Goal: Entertainment & Leisure: Consume media (video, audio)

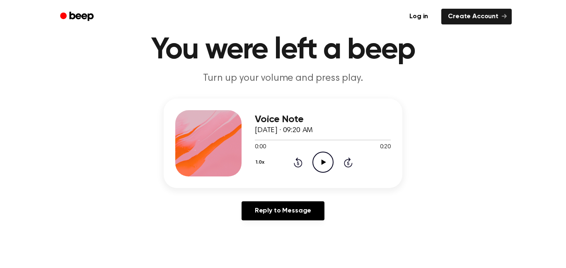
scroll to position [31, 0]
click at [326, 166] on icon "Play Audio" at bounding box center [322, 161] width 21 height 21
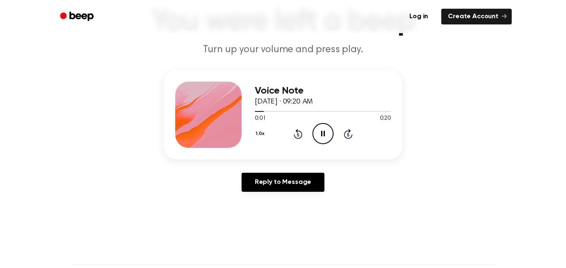
scroll to position [63, 0]
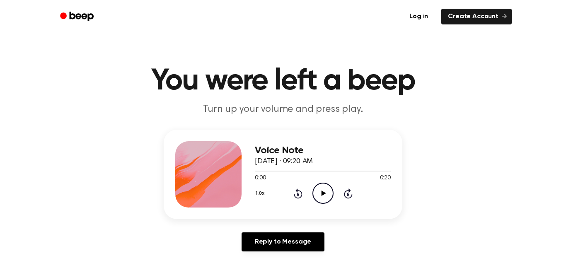
click at [324, 199] on icon "Play Audio" at bounding box center [322, 193] width 21 height 21
click at [324, 196] on icon "Pause Audio" at bounding box center [322, 193] width 21 height 21
click at [324, 196] on icon "Play Audio" at bounding box center [322, 193] width 21 height 21
click at [330, 197] on icon "Pause Audio" at bounding box center [322, 193] width 21 height 21
click at [310, 192] on div "1.0x Rewind 5 seconds Play Audio Skip 5 seconds" at bounding box center [323, 193] width 136 height 21
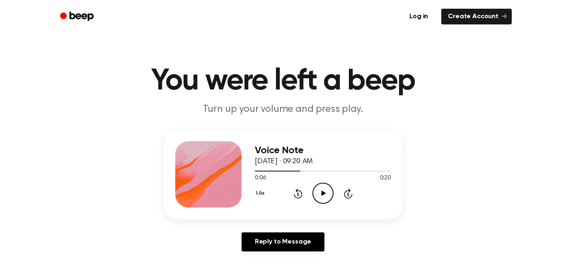
click at [298, 194] on icon at bounding box center [298, 194] width 2 height 3
click at [326, 199] on icon "Play Audio" at bounding box center [322, 193] width 21 height 21
click at [330, 195] on icon "Pause Audio" at bounding box center [322, 193] width 21 height 21
click at [325, 190] on icon "Play Audio" at bounding box center [322, 193] width 21 height 21
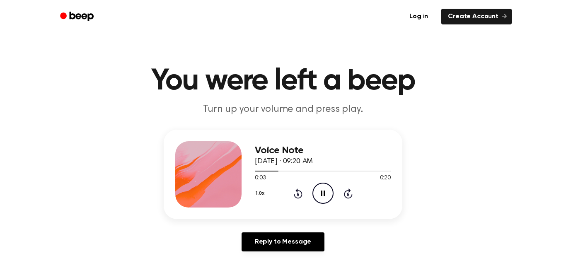
click at [309, 196] on div "1.0x Rewind 5 seconds Pause Audio Skip 5 seconds" at bounding box center [323, 193] width 136 height 21
click at [323, 192] on icon "Pause Audio" at bounding box center [322, 193] width 21 height 21
